Goal: Task Accomplishment & Management: Manage account settings

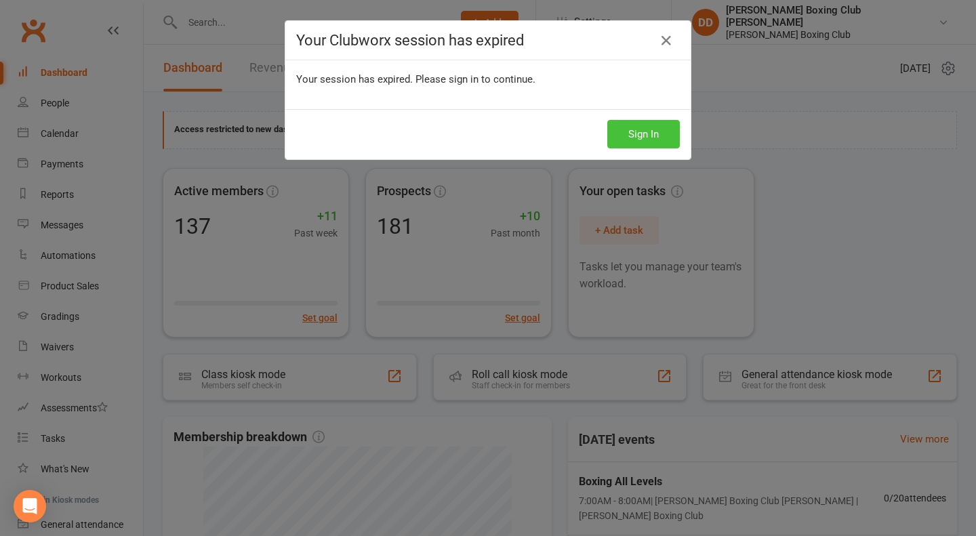
click at [651, 129] on button "Sign In" at bounding box center [643, 134] width 73 height 28
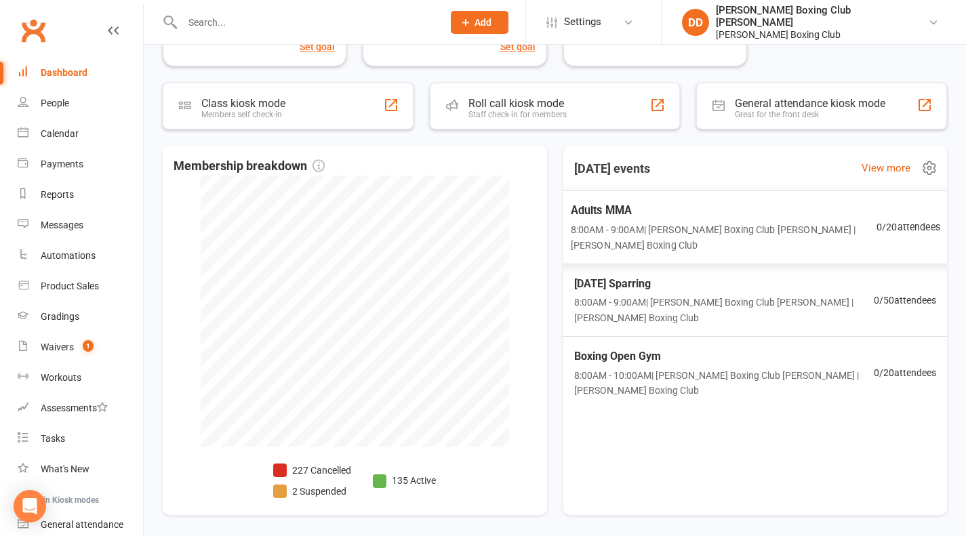
scroll to position [321, 0]
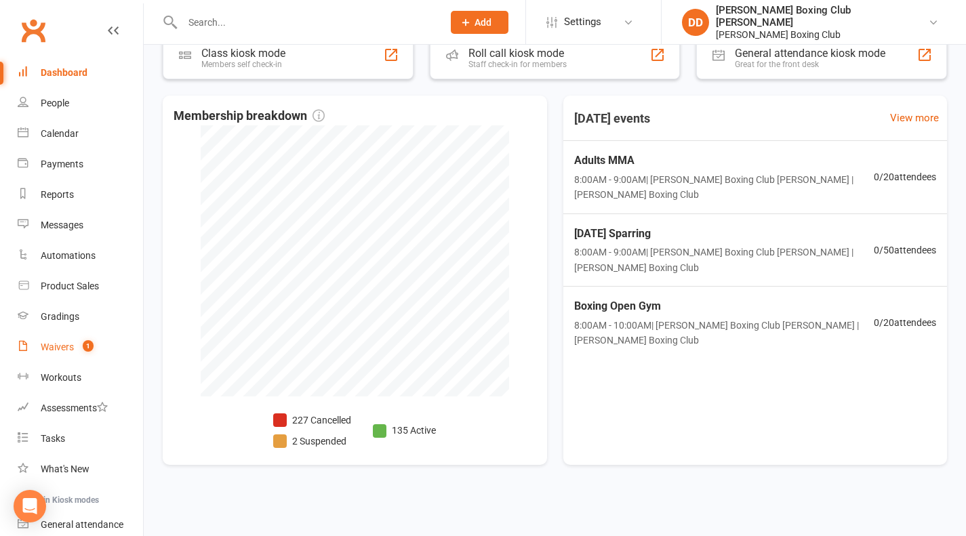
click at [57, 352] on div "Waivers" at bounding box center [57, 347] width 33 height 11
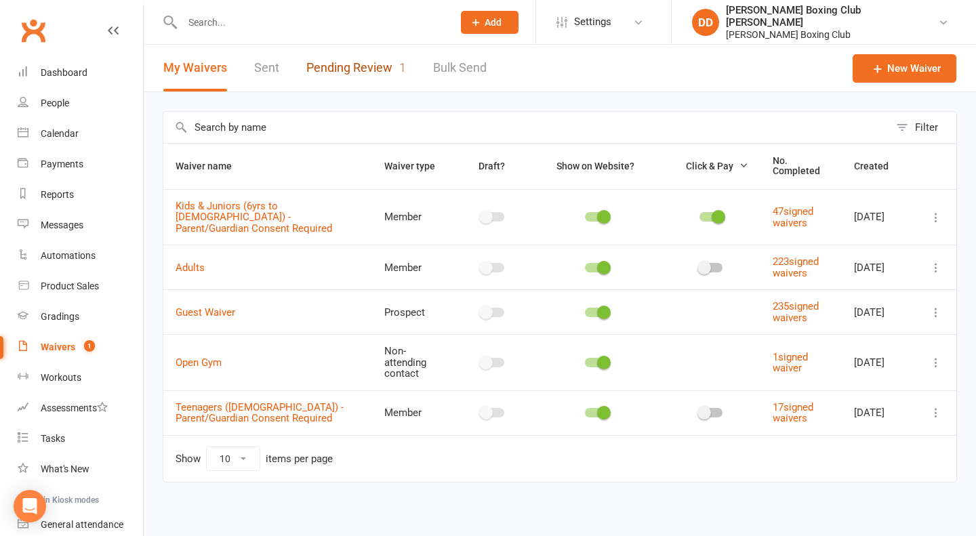
click at [338, 67] on link "Pending Review 1" at bounding box center [356, 68] width 100 height 47
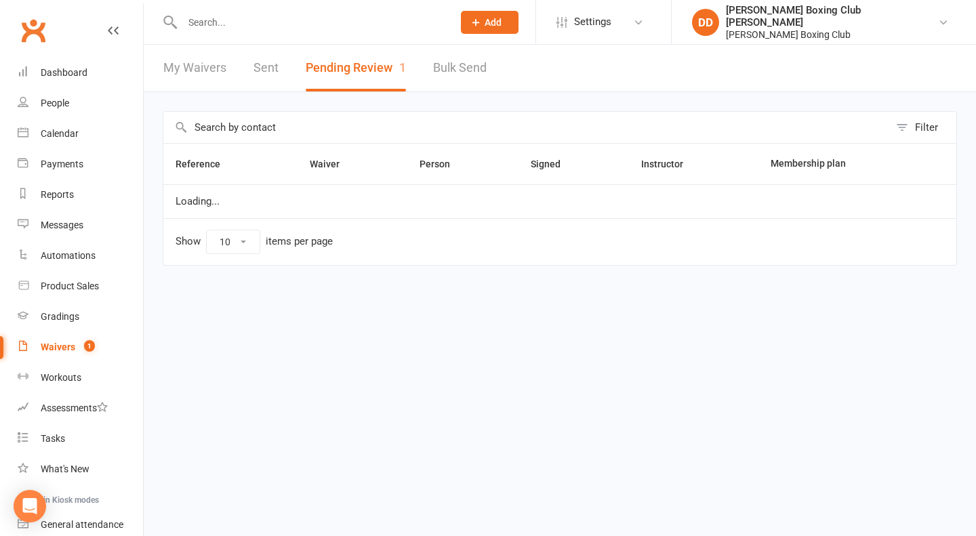
select select "50"
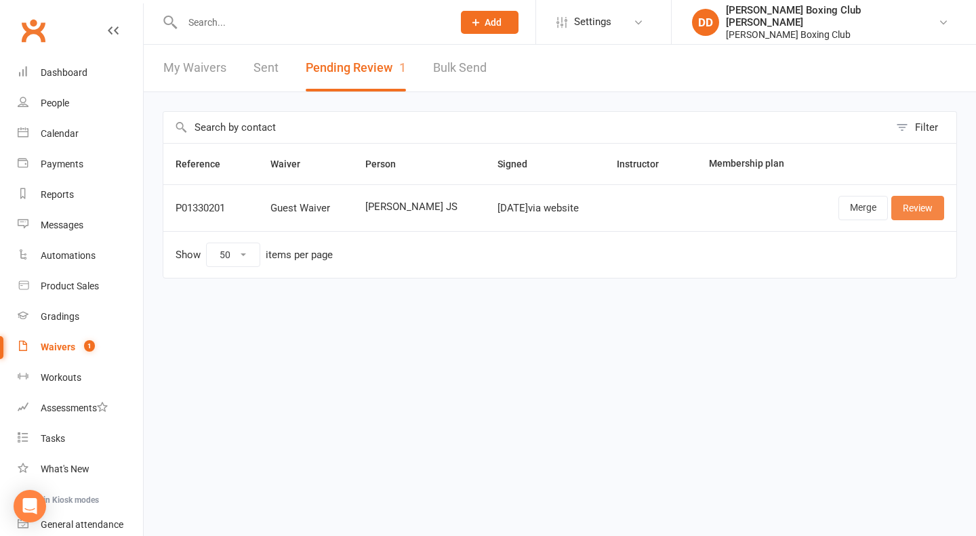
click at [914, 204] on link "Review" at bounding box center [917, 208] width 53 height 24
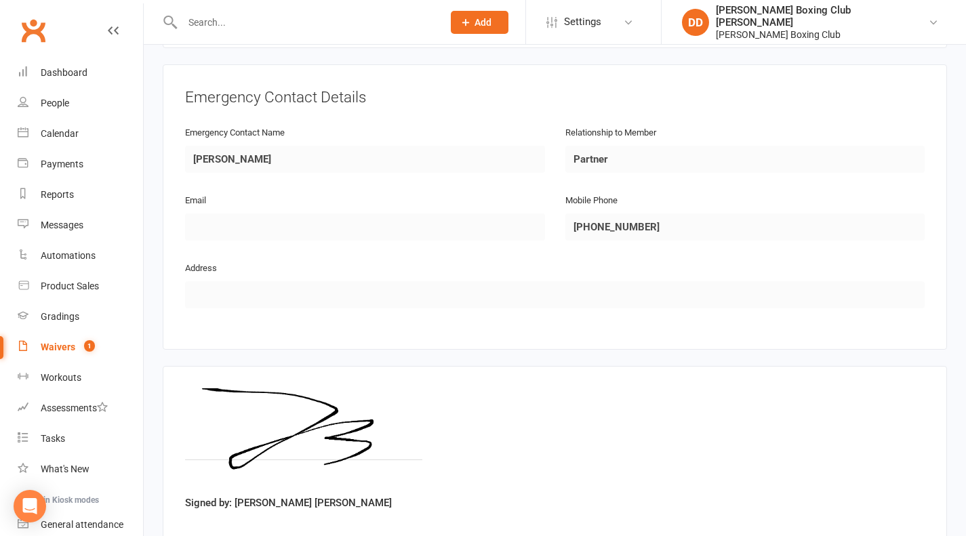
scroll to position [768, 0]
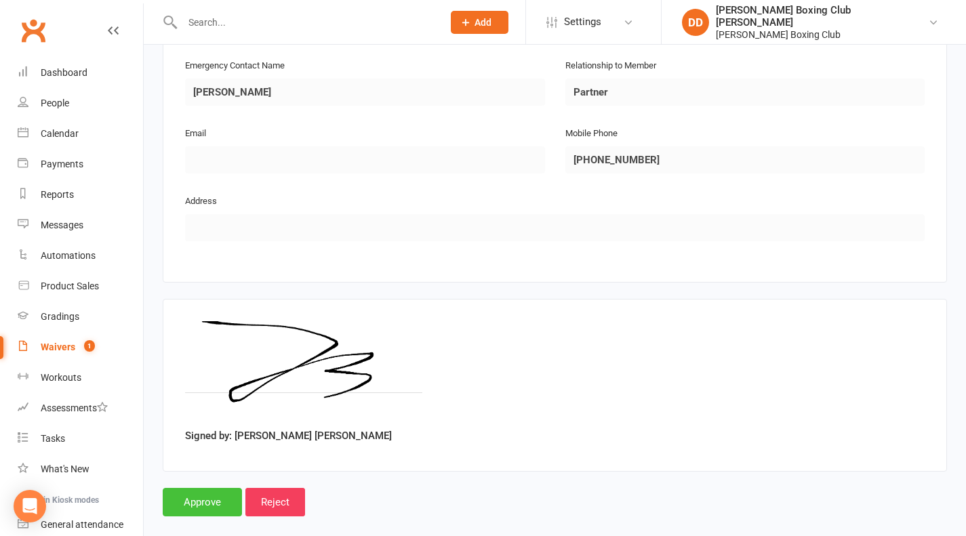
click at [188, 488] on input "Approve" at bounding box center [202, 502] width 79 height 28
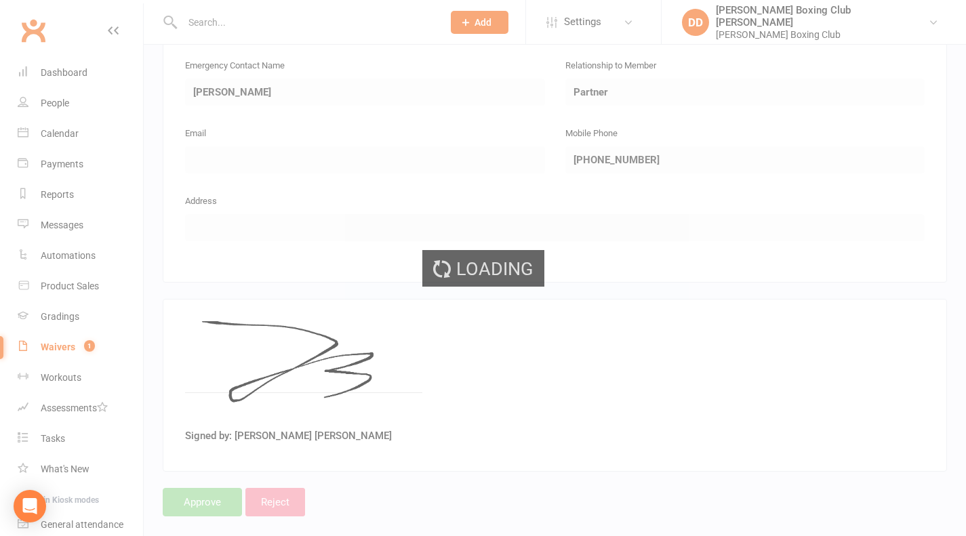
select select "50"
